Goal: Book appointment/travel/reservation

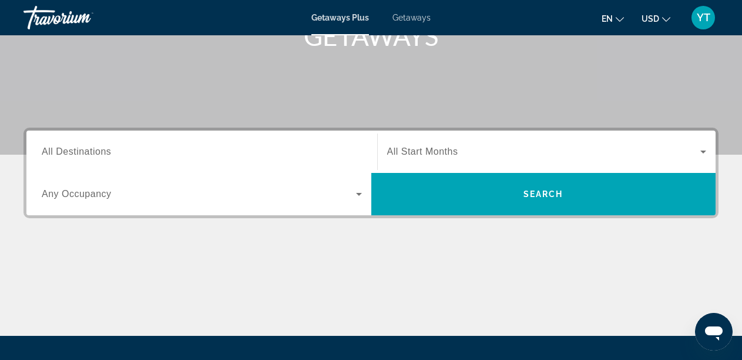
scroll to position [215, 0]
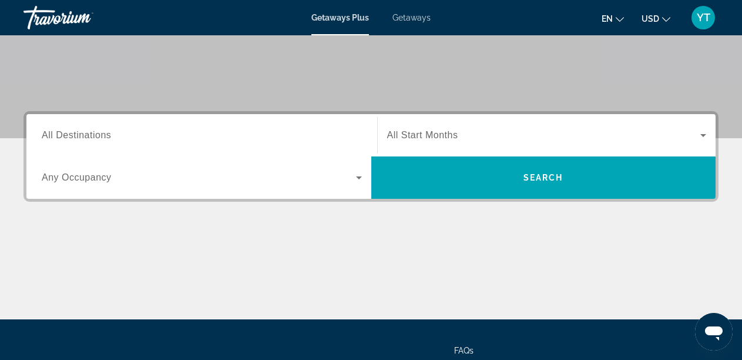
click at [95, 135] on span "All Destinations" at bounding box center [76, 135] width 69 height 10
click at [95, 135] on input "Destination All Destinations" at bounding box center [202, 136] width 320 height 14
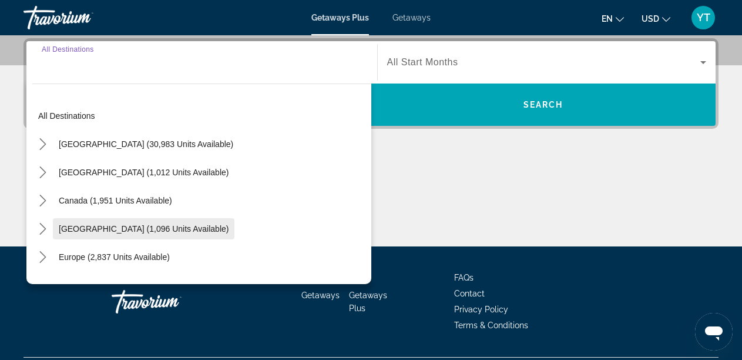
click at [95, 226] on span "Caribbean & Atlantic Islands (1,096 units available)" at bounding box center [144, 228] width 170 height 9
type input "**********"
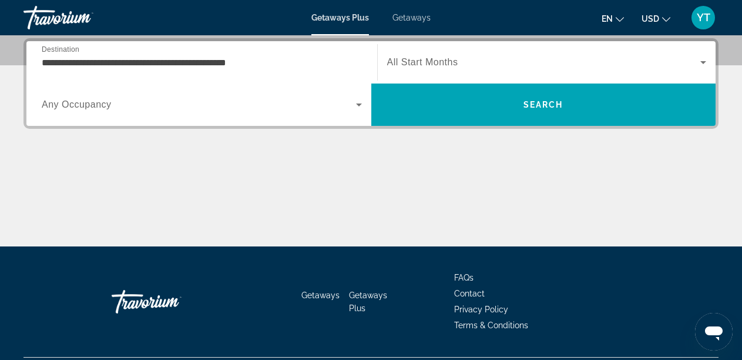
click at [98, 107] on span "Any Occupancy" at bounding box center [77, 104] width 70 height 10
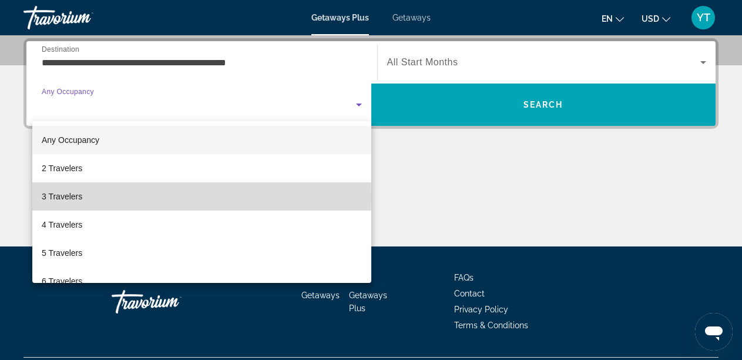
click at [71, 196] on span "3 Travelers" at bounding box center [62, 196] width 41 height 14
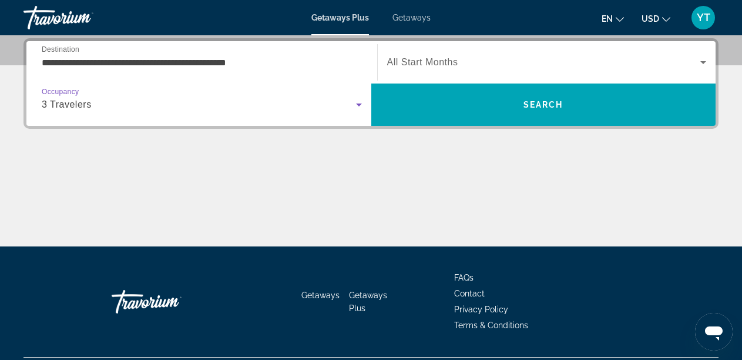
click at [83, 105] on span "3 Travelers" at bounding box center [67, 104] width 50 height 10
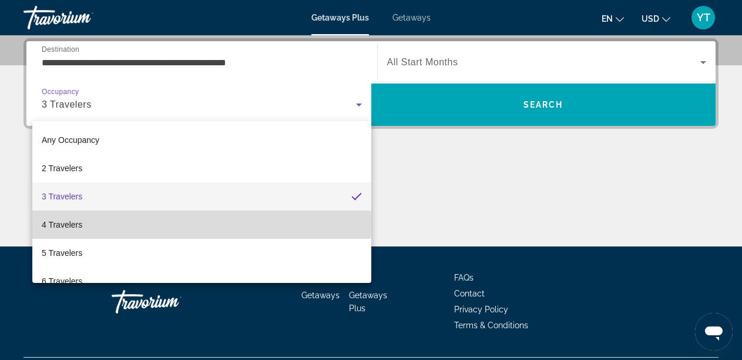
click at [77, 222] on span "4 Travelers" at bounding box center [62, 224] width 41 height 14
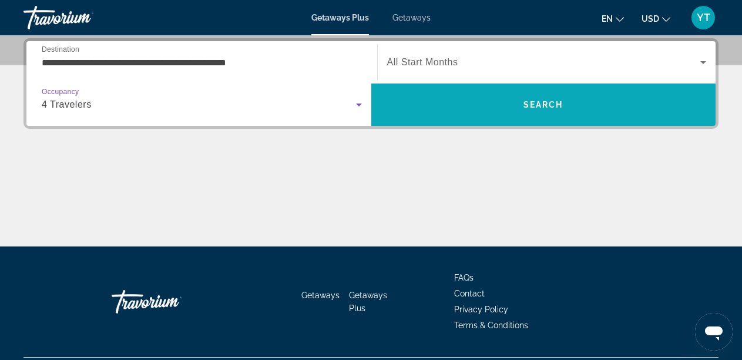
click at [530, 107] on span "Search" at bounding box center [544, 104] width 40 height 9
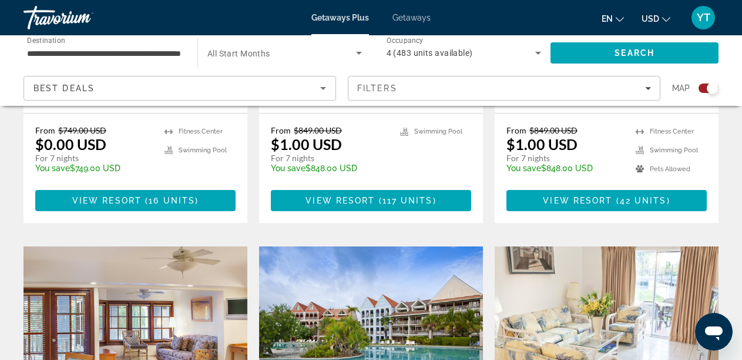
scroll to position [677, 0]
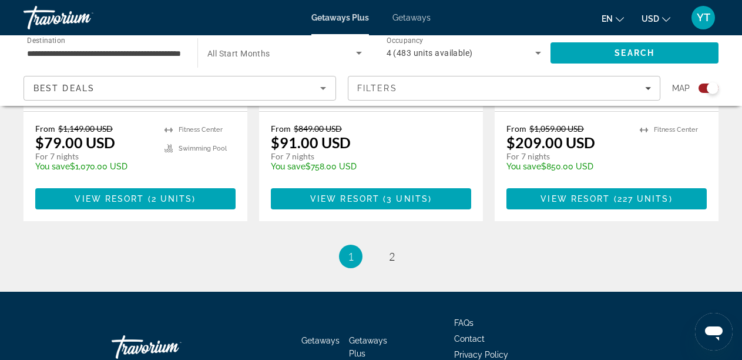
scroll to position [1973, 0]
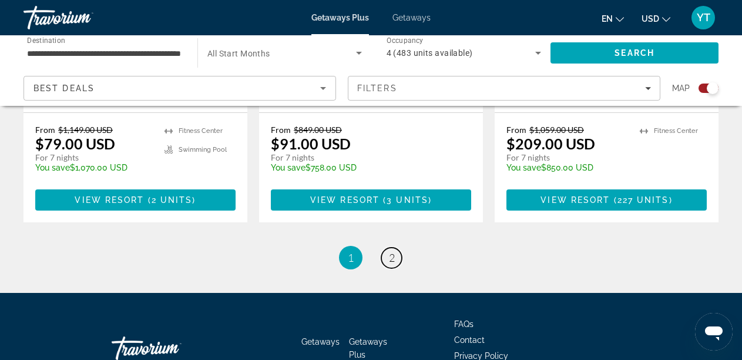
click at [394, 251] on span "2" at bounding box center [392, 257] width 6 height 13
